Goal: Task Accomplishment & Management: Manage account settings

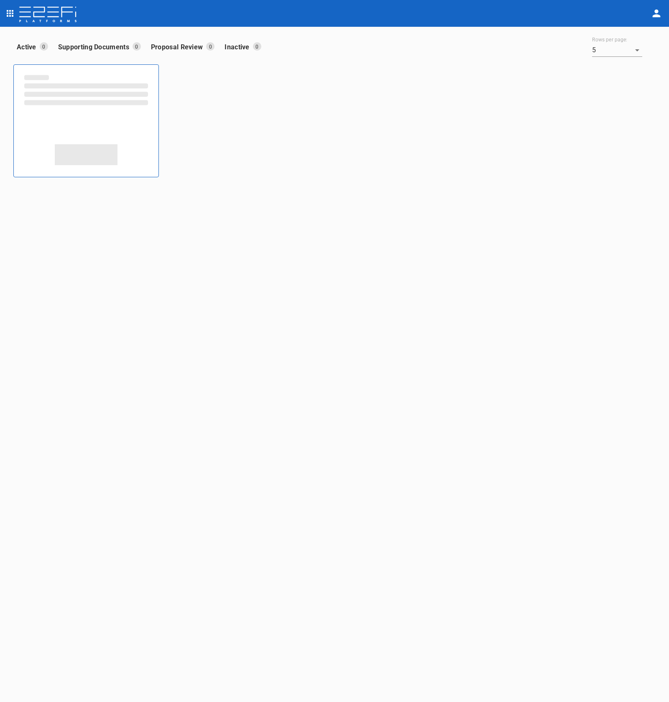
click at [9, 15] on icon "open drawer" at bounding box center [10, 13] width 7 height 7
click at [56, 81] on span "Trusts" at bounding box center [57, 79] width 74 height 10
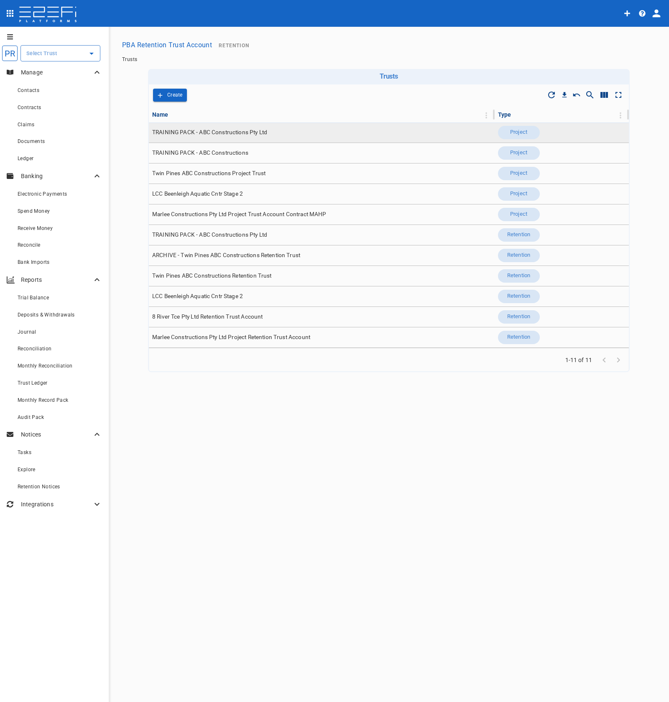
click at [301, 126] on td "TRAINING PACK - ABC Constructions Pty Ltd" at bounding box center [322, 133] width 346 height 20
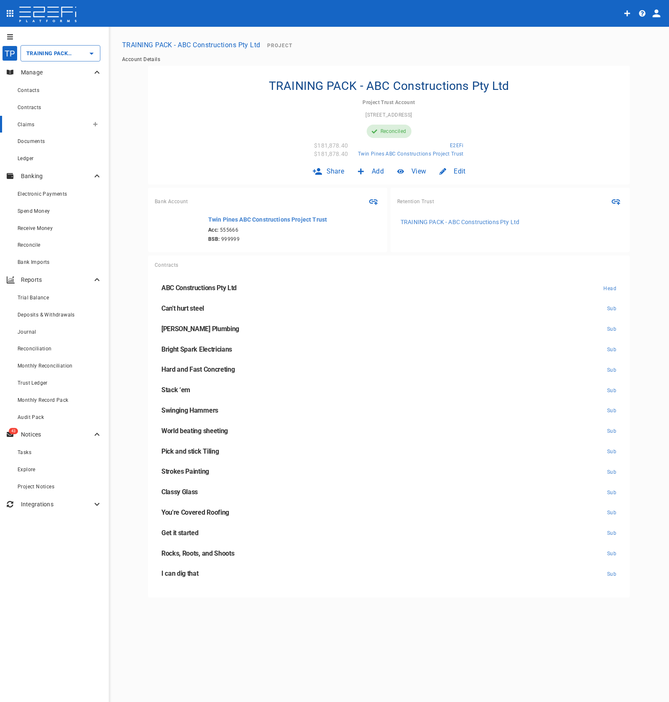
click at [38, 121] on div "Claims" at bounding box center [53, 124] width 71 height 10
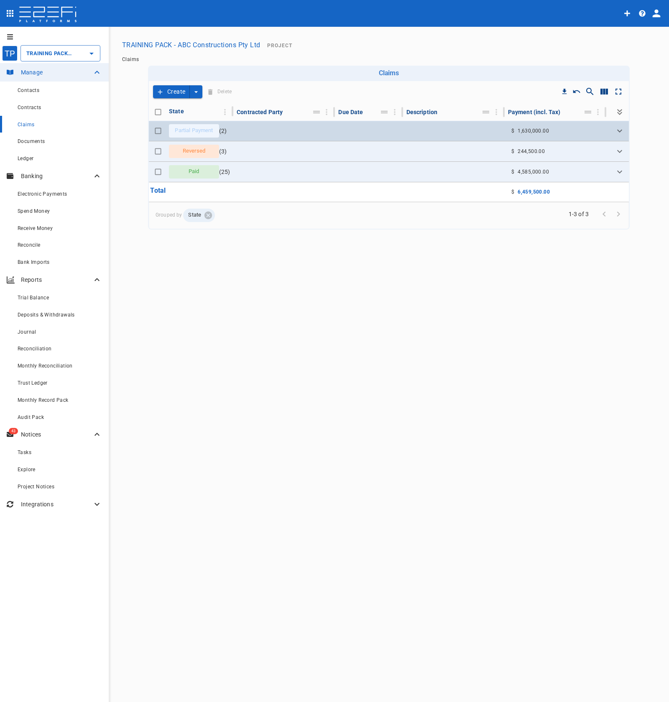
click at [360, 135] on td at bounding box center [369, 131] width 68 height 20
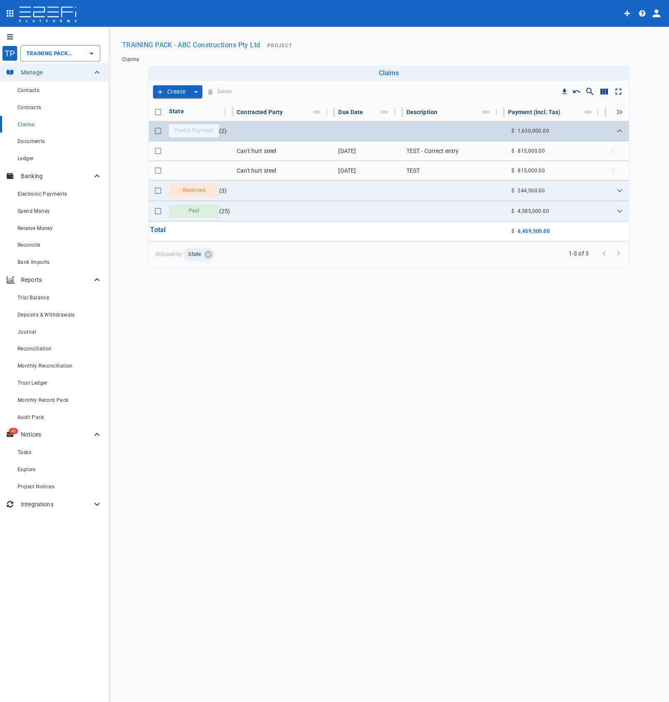
click at [360, 135] on td at bounding box center [369, 131] width 68 height 20
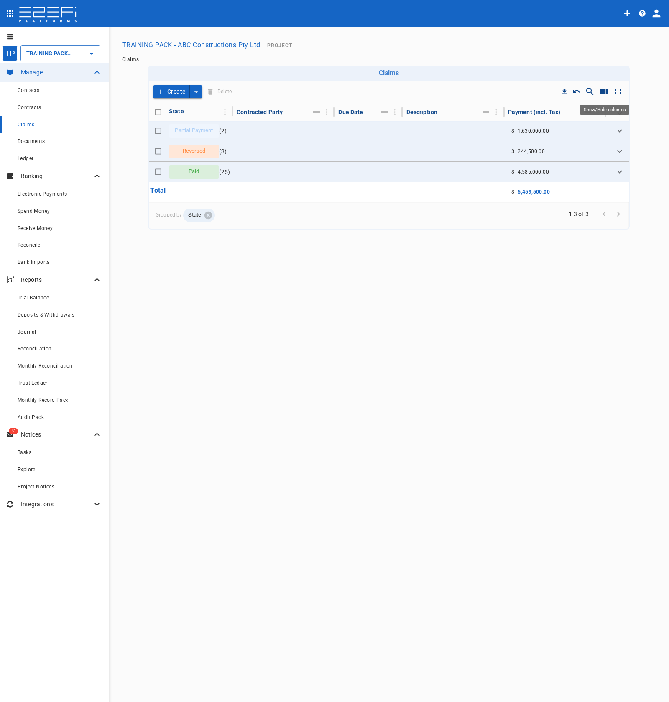
click at [603, 93] on icon "Show/Hide columns" at bounding box center [605, 92] width 8 height 6
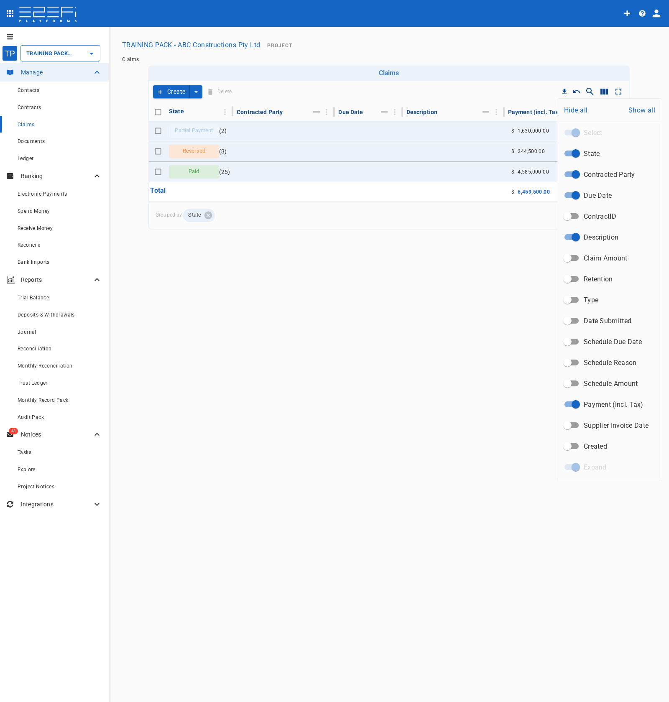
click at [577, 424] on input "Supplier Invoice Date" at bounding box center [568, 425] width 48 height 16
checkbox input "true"
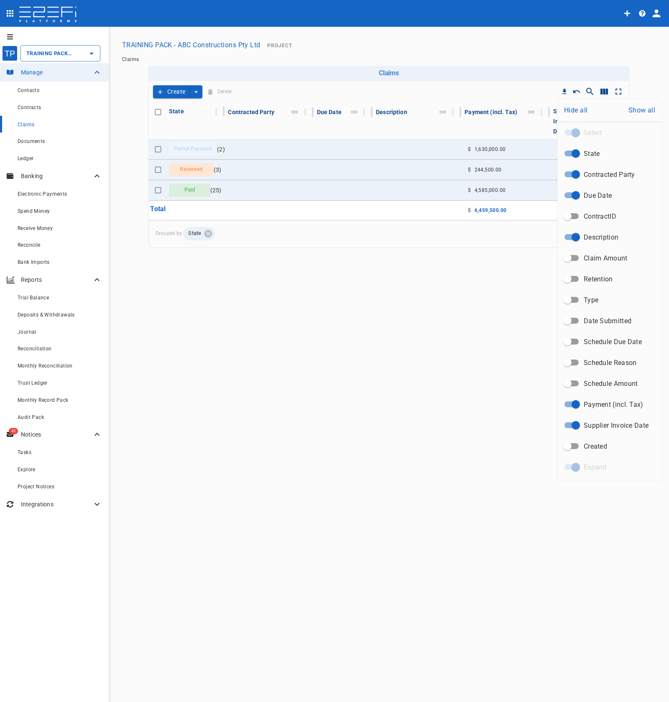
click at [486, 423] on div at bounding box center [334, 351] width 669 height 702
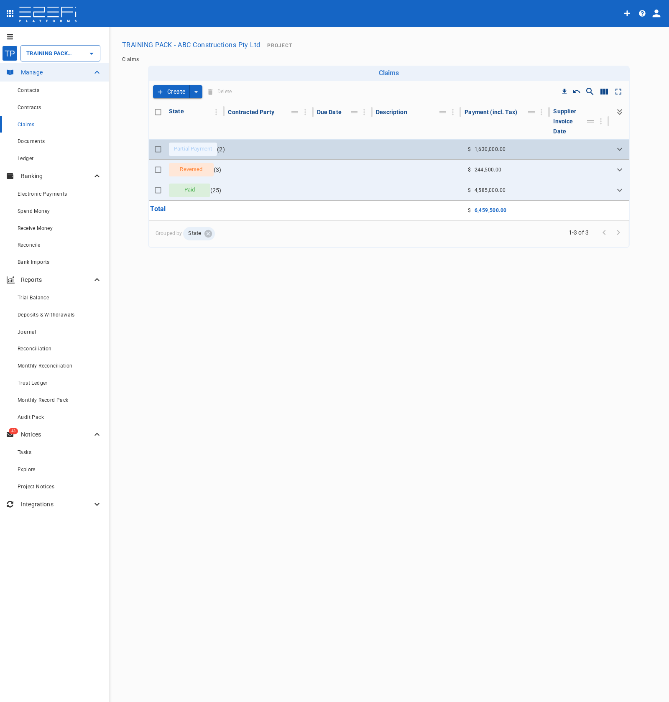
click at [451, 156] on td at bounding box center [417, 149] width 89 height 20
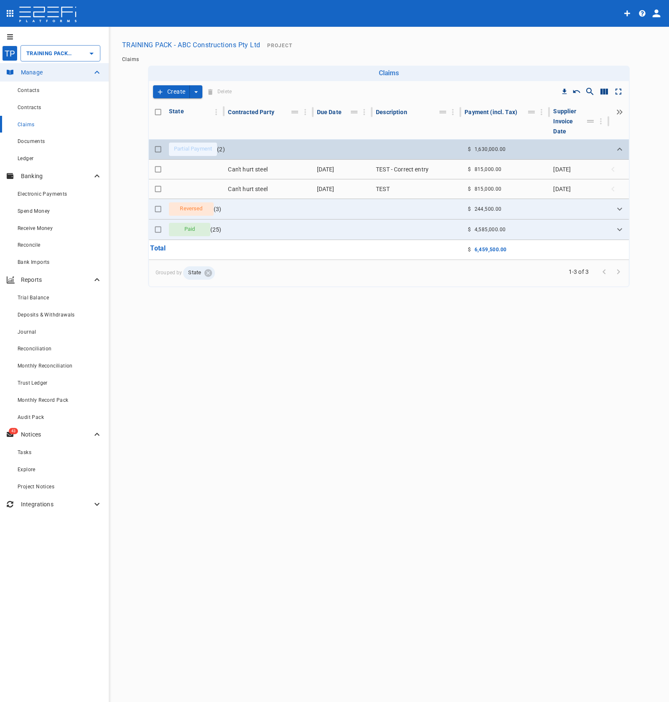
click at [451, 156] on td at bounding box center [417, 149] width 89 height 20
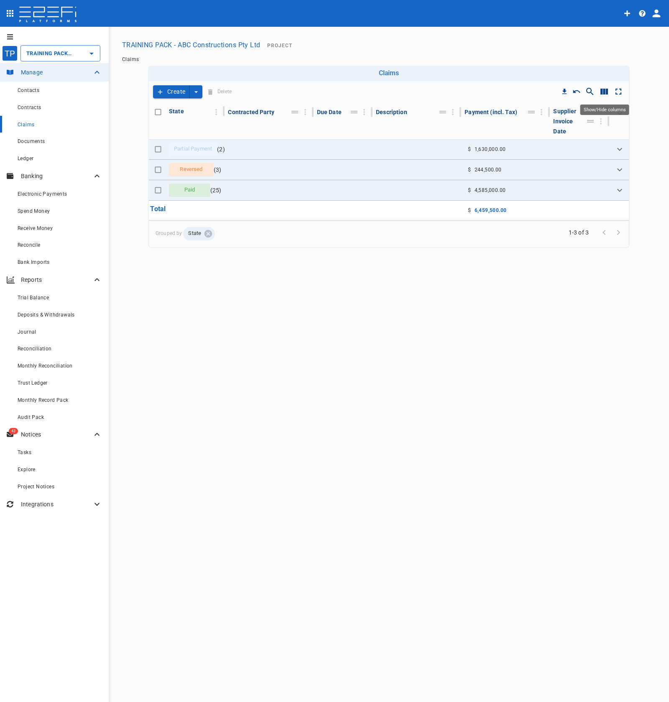
click at [606, 92] on icon "Show/Hide columns" at bounding box center [605, 92] width 8 height 6
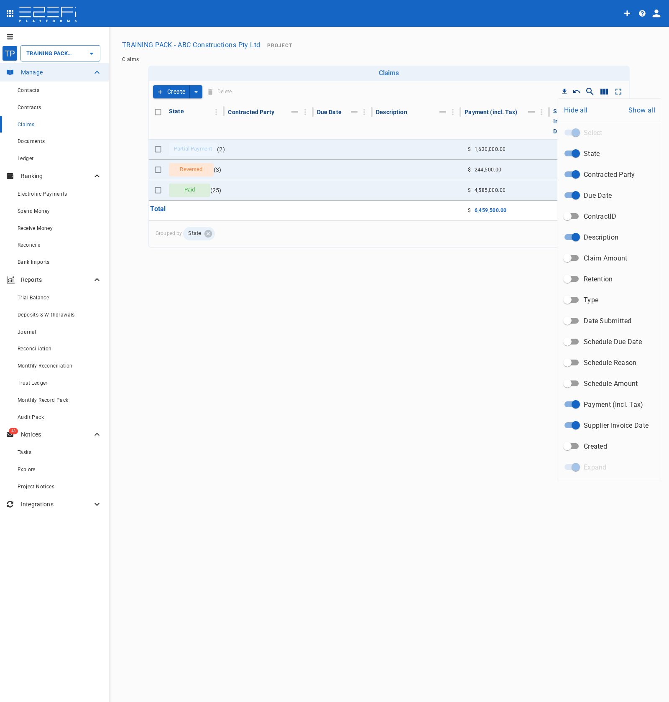
click at [570, 428] on input "Supplier Invoice Date" at bounding box center [576, 425] width 48 height 16
checkbox input "false"
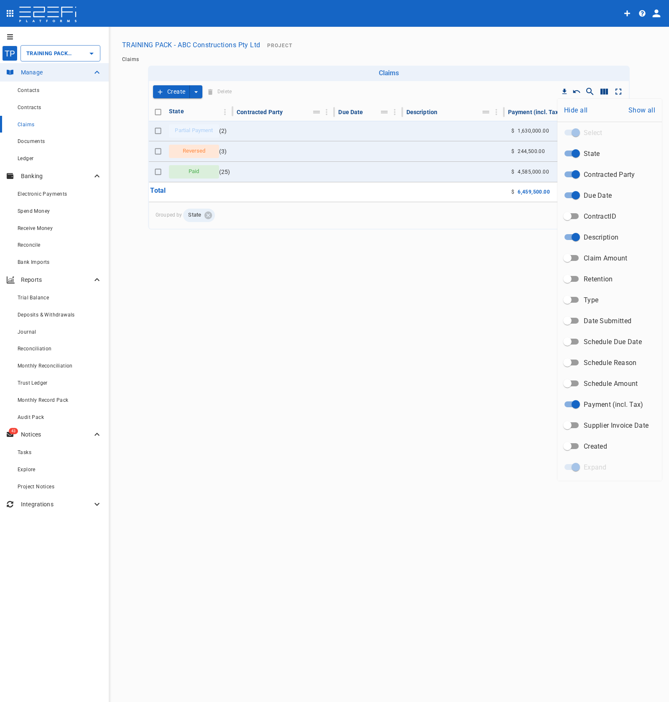
click at [501, 432] on div at bounding box center [334, 351] width 669 height 702
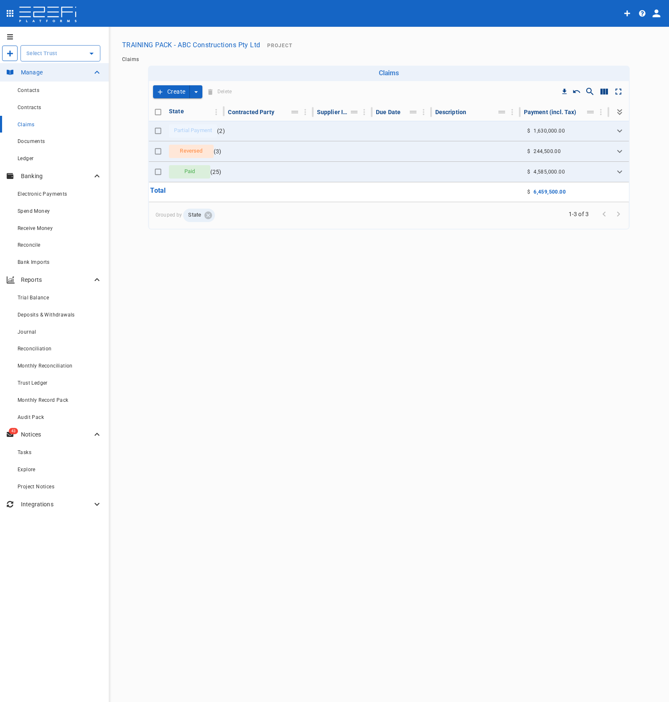
type input "TRAINING PACK - ABC Constructions Pty Ltd"
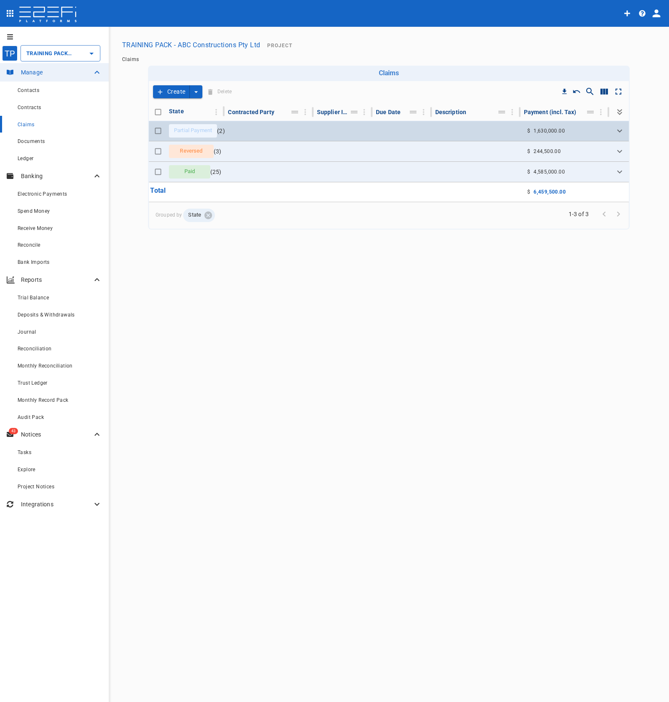
click at [568, 126] on td "$ 1,630,000.00" at bounding box center [565, 131] width 89 height 20
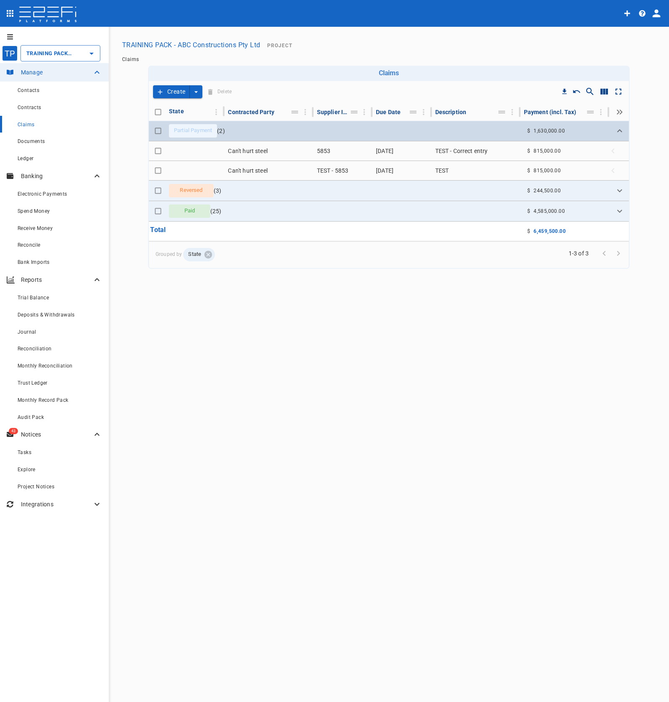
click at [568, 126] on td "$ 1,630,000.00" at bounding box center [565, 131] width 89 height 20
